Goal: Book appointment/travel/reservation

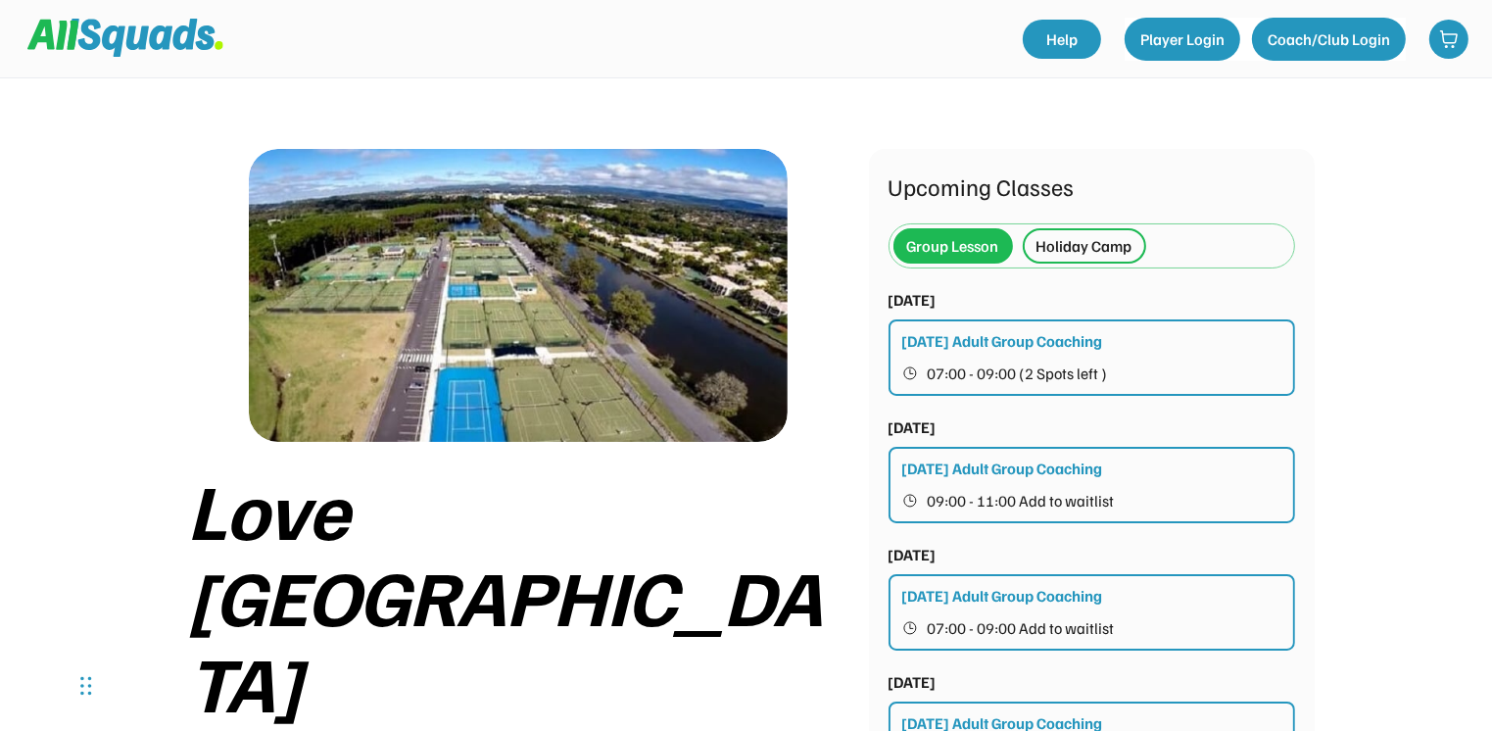
scroll to position [588, 0]
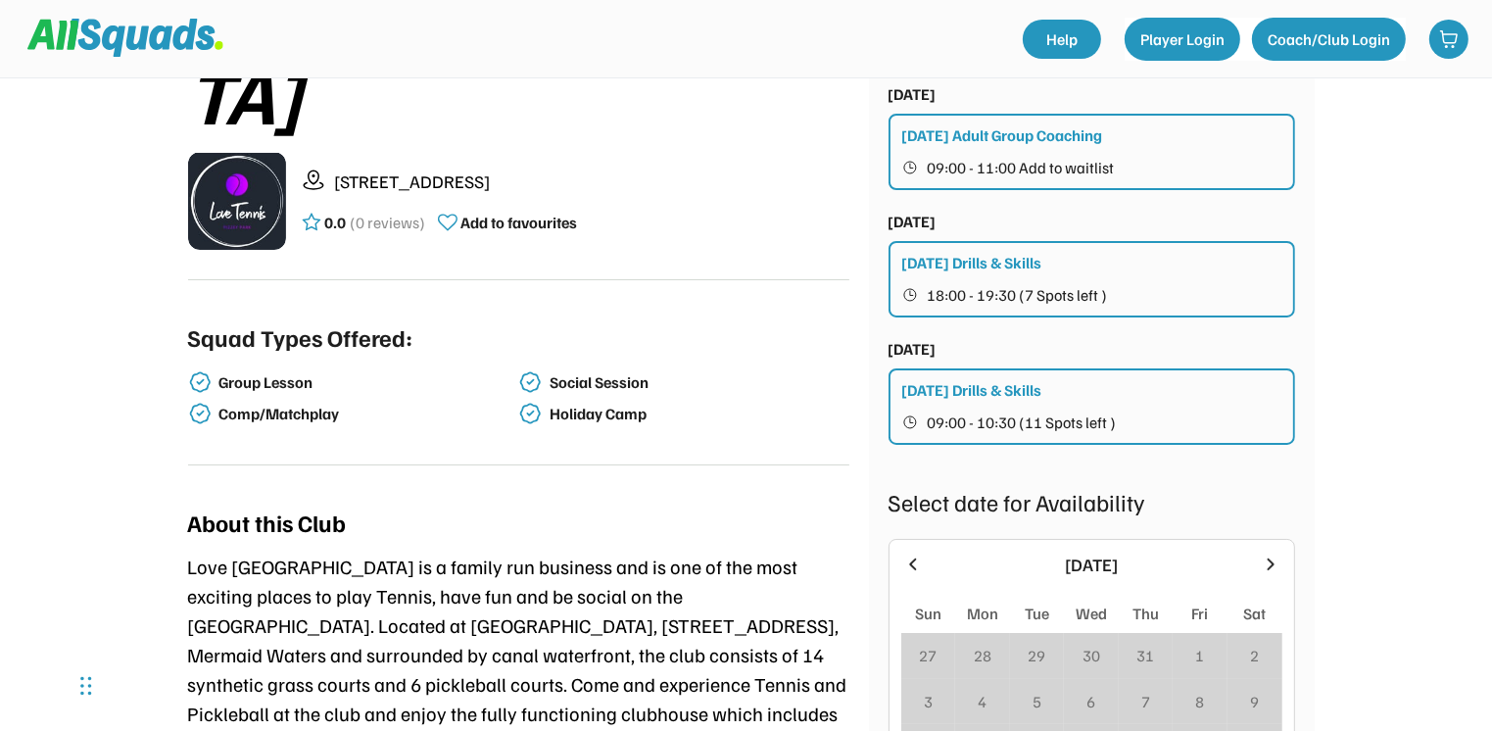
click at [1272, 555] on icon at bounding box center [1271, 565] width 22 height 22
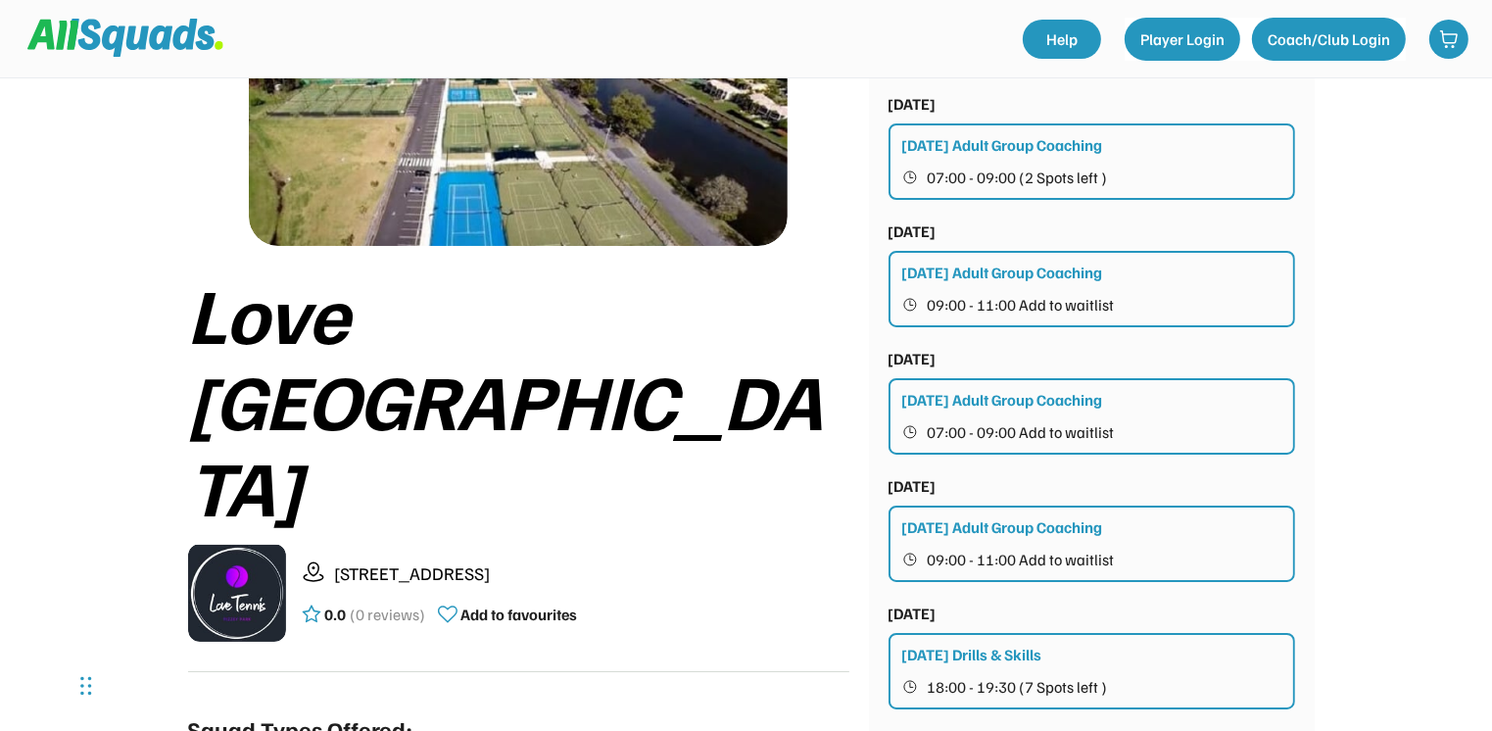
scroll to position [784, 0]
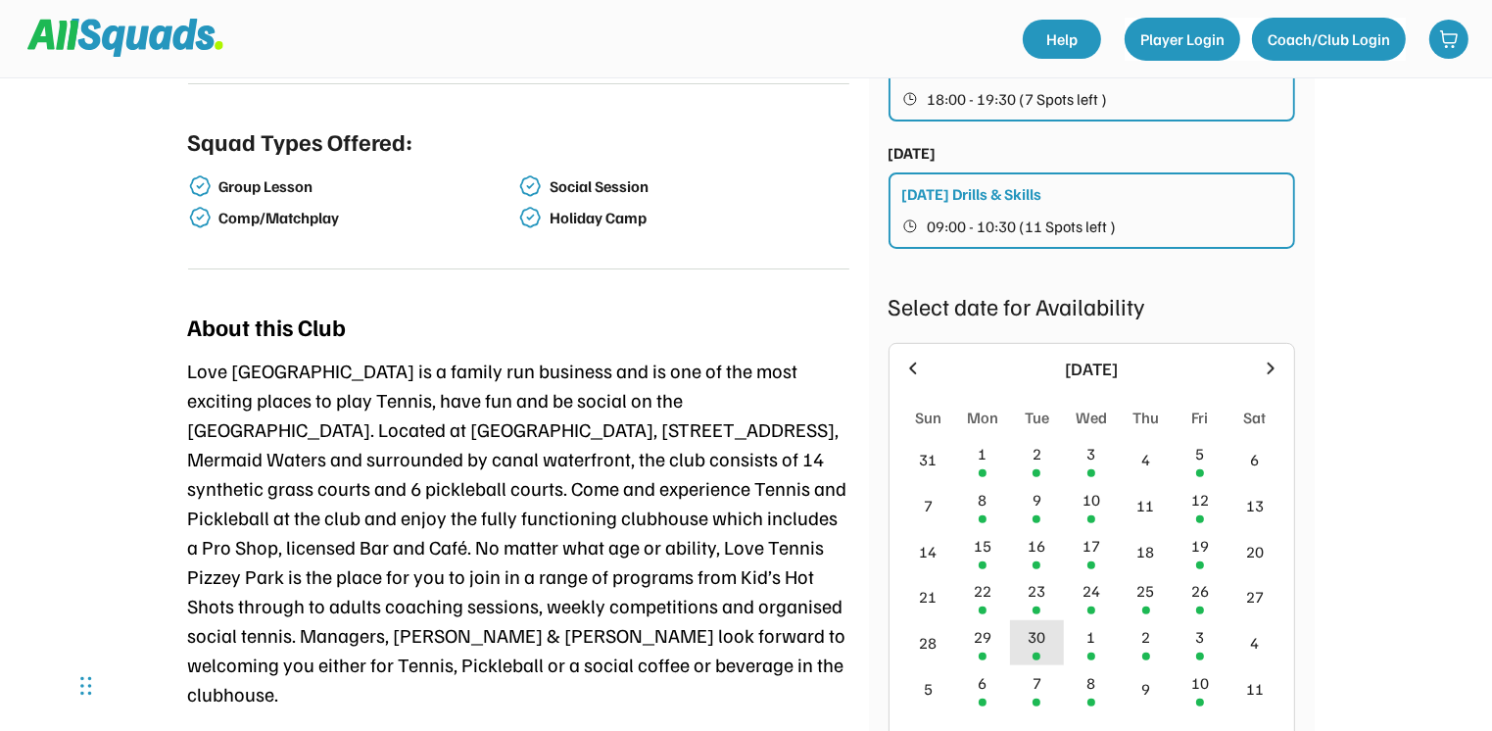
click at [1040, 637] on div "30" at bounding box center [1037, 637] width 18 height 24
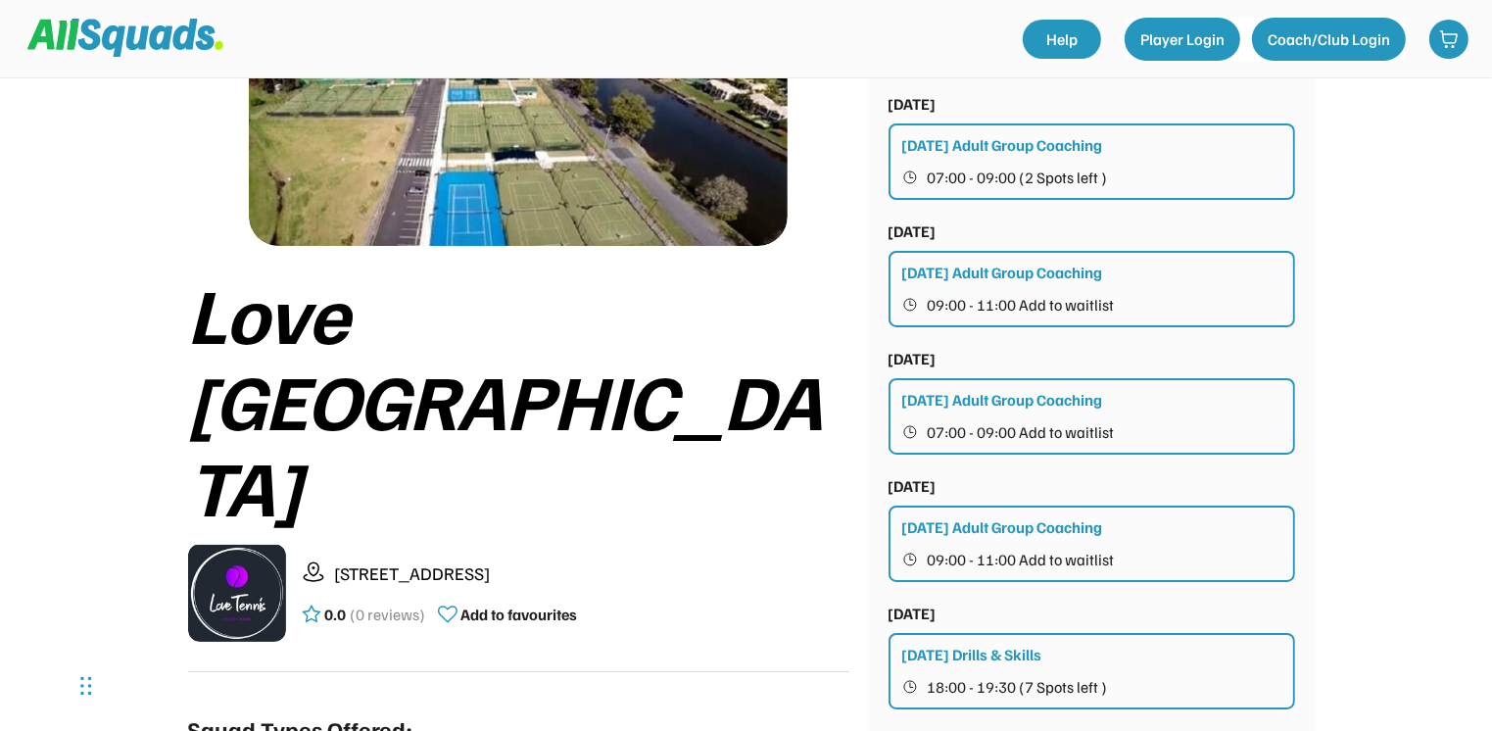
scroll to position [0, 0]
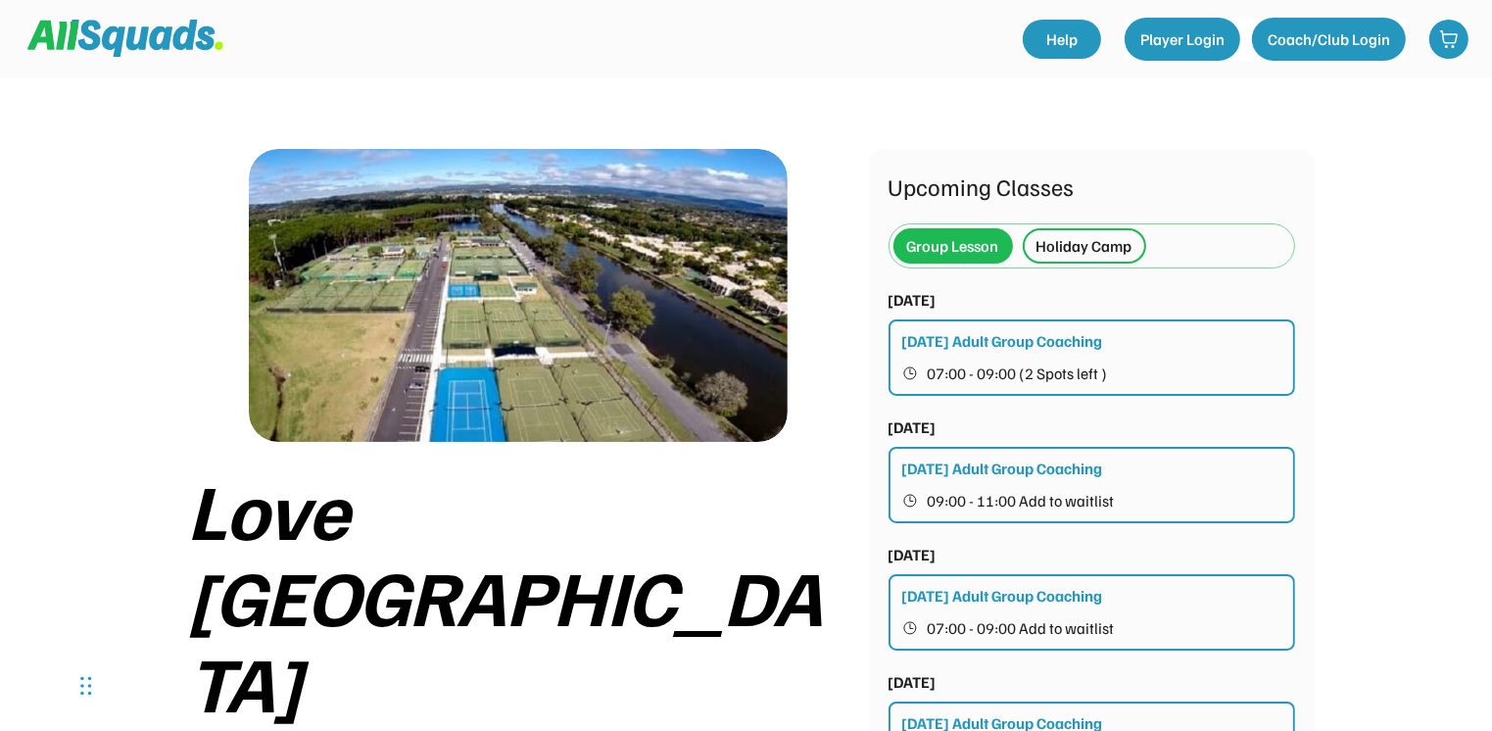
click at [1101, 259] on div "Holiday Camp" at bounding box center [1084, 245] width 123 height 35
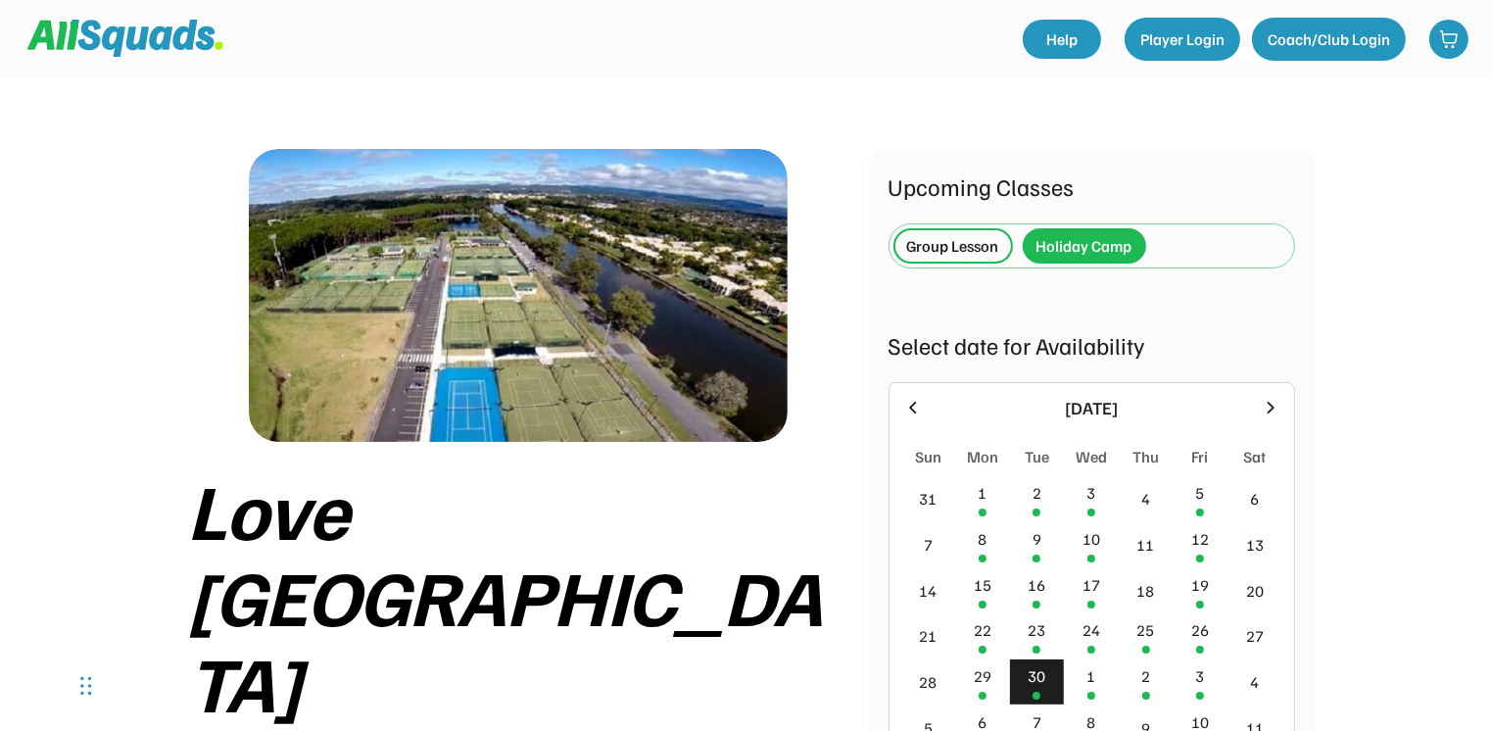
click at [1031, 671] on div "30" at bounding box center [1037, 676] width 18 height 24
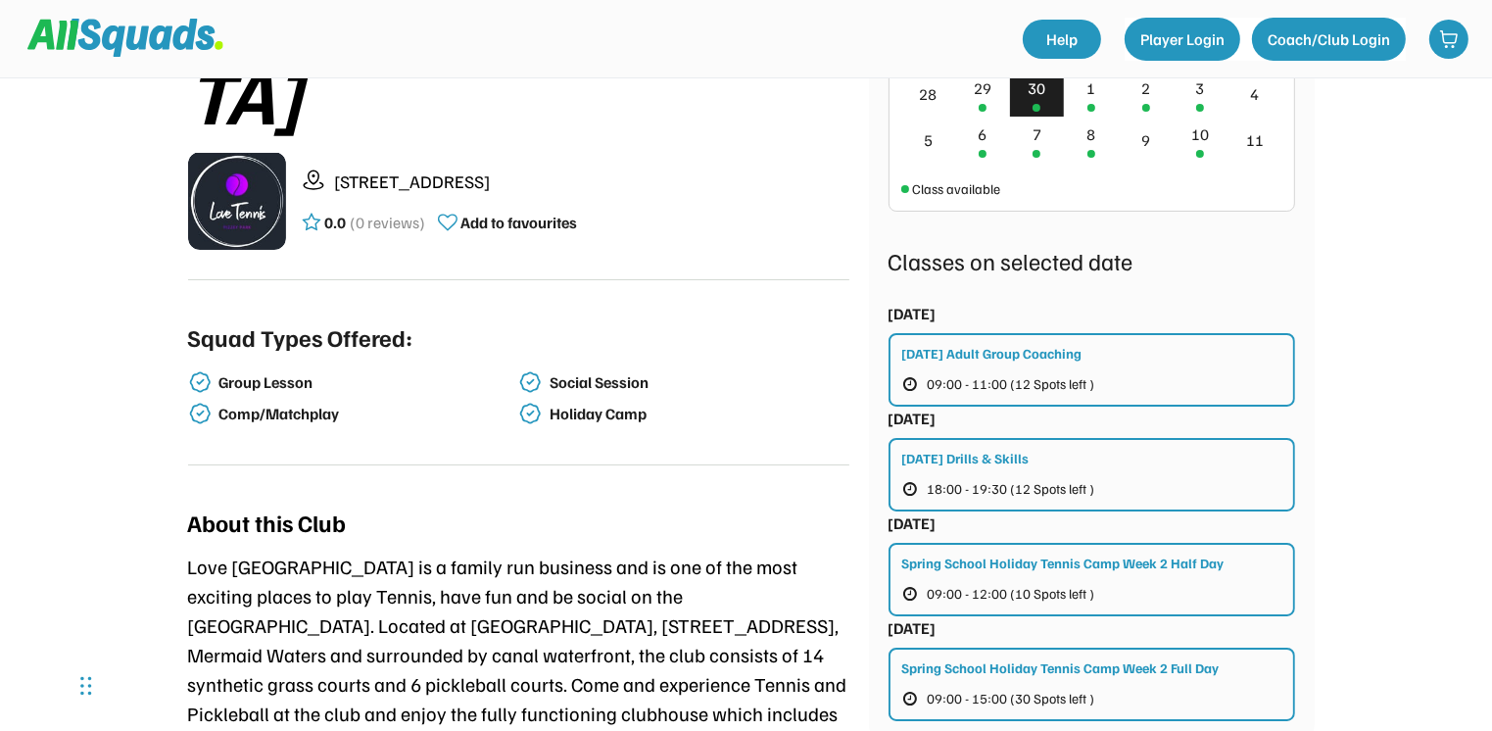
click at [1043, 704] on button "09:00 - 15:00 (30 Spots left )" at bounding box center [1014, 698] width 224 height 25
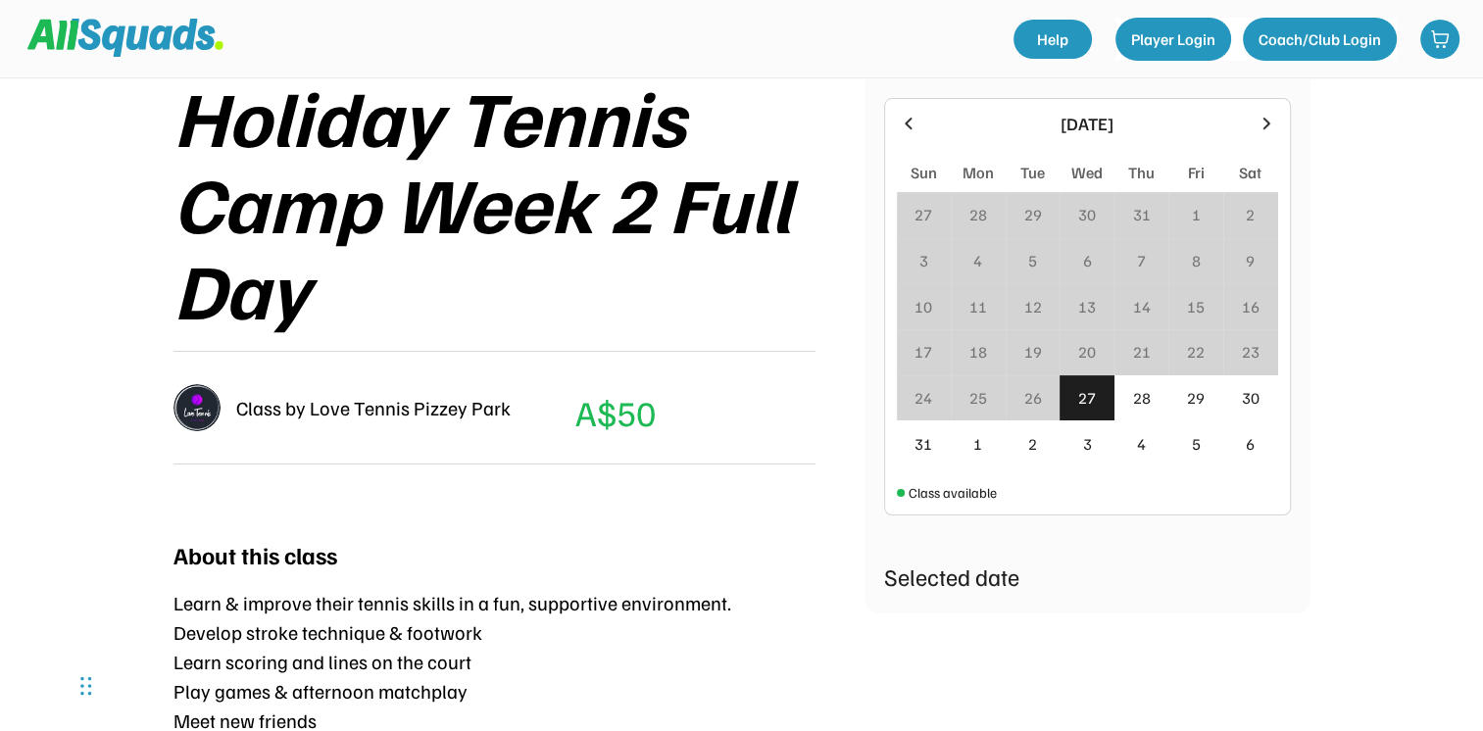
scroll to position [98, 0]
